Goal: Register for event/course

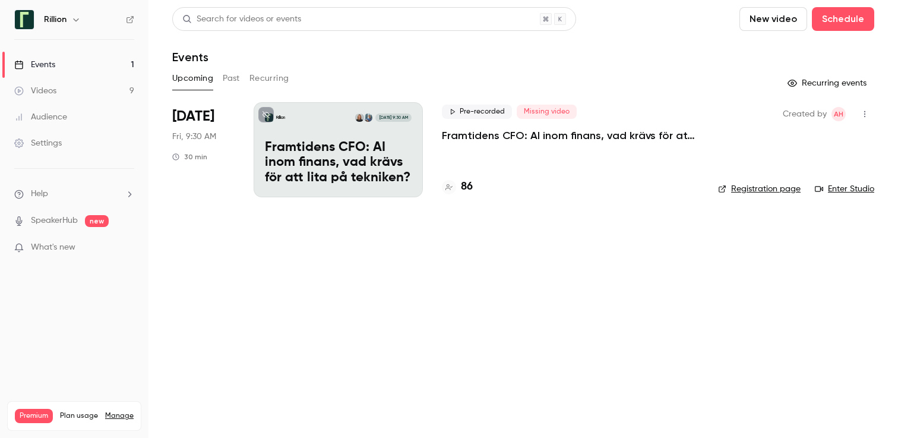
click at [507, 138] on p "Framtidens CFO: AI inom finans, vad krävs för att lita på tekniken?​" at bounding box center [570, 135] width 257 height 14
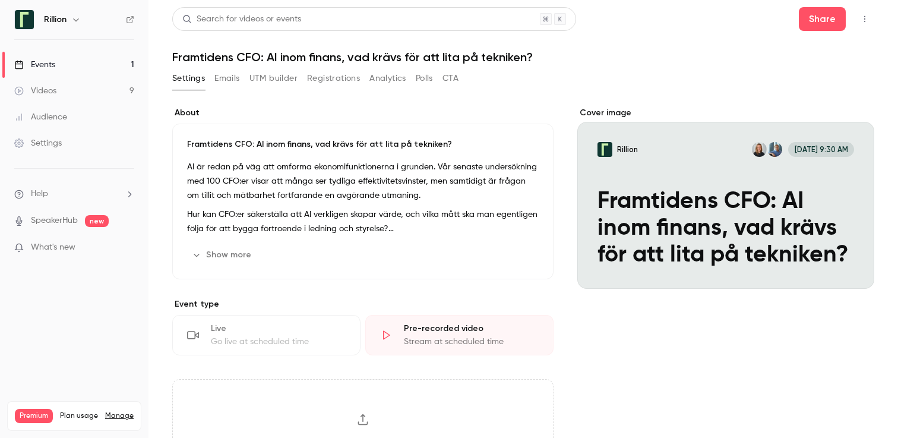
click at [315, 84] on button "Registrations" at bounding box center [333, 78] width 53 height 19
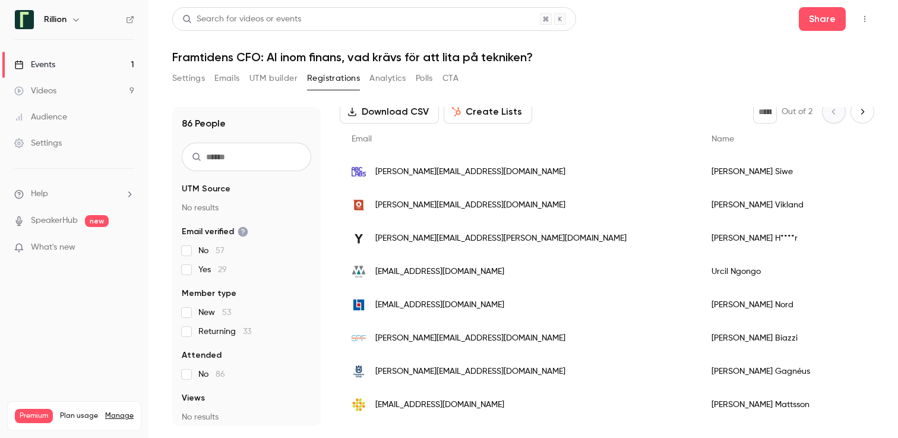
scroll to position [70, 0]
